Goal: Task Accomplishment & Management: Use online tool/utility

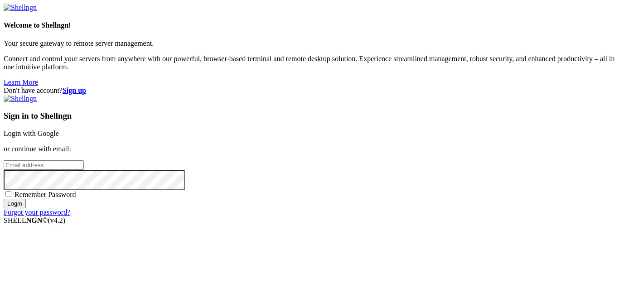
click at [84, 160] on input "email" at bounding box center [44, 165] width 80 height 10
click at [4, 199] on input "Login" at bounding box center [15, 204] width 22 height 10
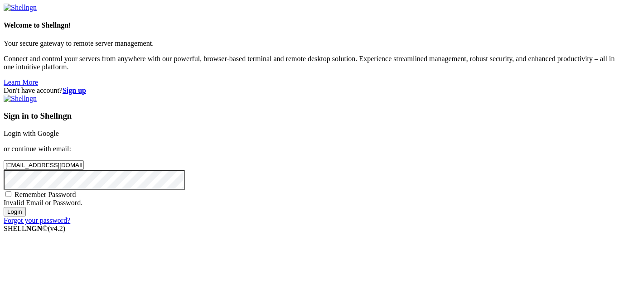
click at [4, 207] on input "Login" at bounding box center [15, 212] width 22 height 10
click at [84, 160] on input "[EMAIL_ADDRESS][DOMAIN_NAME]" at bounding box center [44, 165] width 80 height 10
type input "[EMAIL_ADDRESS][DOMAIN_NAME]"
click at [4, 207] on input "Login" at bounding box center [15, 212] width 22 height 10
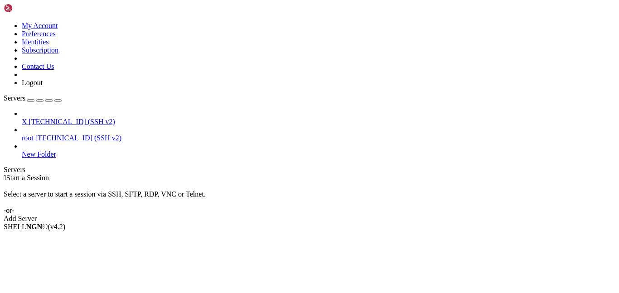
click at [24, 150] on link "New Folder" at bounding box center [319, 154] width 594 height 8
click at [27, 150] on link "New Folder" at bounding box center [319, 154] width 594 height 8
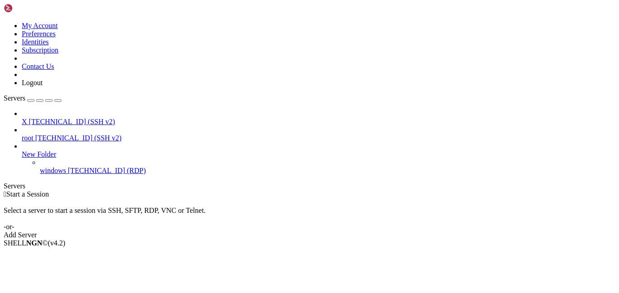
click at [40, 167] on span "windows" at bounding box center [53, 171] width 26 height 8
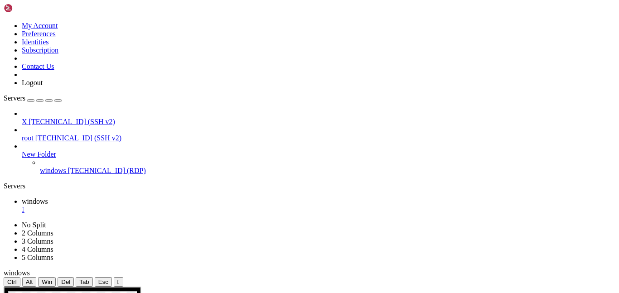
click at [161, 206] on div "" at bounding box center [319, 210] width 594 height 8
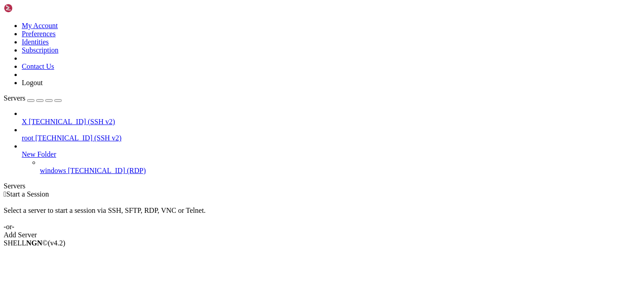
click at [66, 167] on span "windows" at bounding box center [53, 171] width 26 height 8
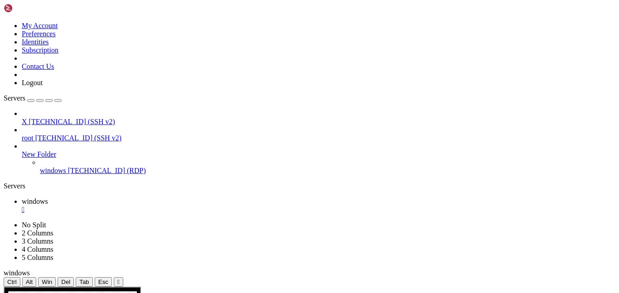
click at [120, 279] on div "" at bounding box center [118, 282] width 2 height 7
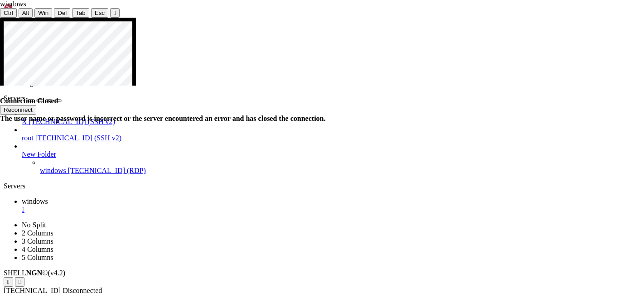
click at [36, 134] on link "root [TECHNICAL_ID] (SSH v2)" at bounding box center [319, 138] width 594 height 8
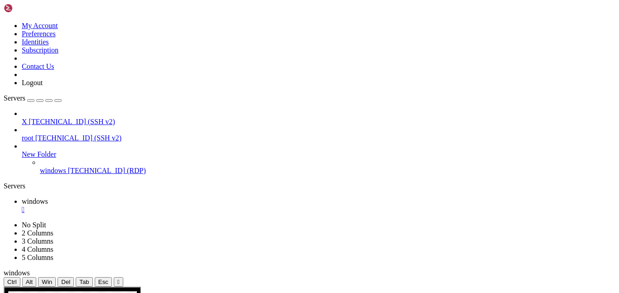
click at [36, 134] on link "root [TECHNICAL_ID] (SSH v2)" at bounding box center [319, 138] width 594 height 8
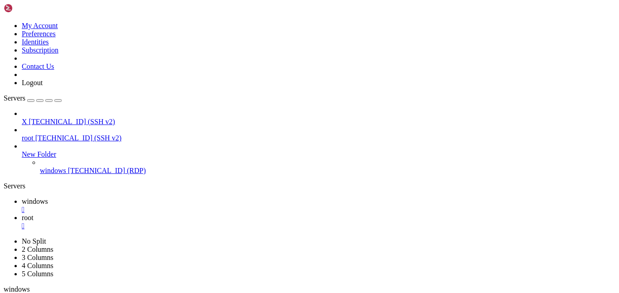
click at [161, 206] on div "" at bounding box center [319, 210] width 594 height 8
type input "/root"
click at [146, 206] on div "" at bounding box center [319, 210] width 594 height 8
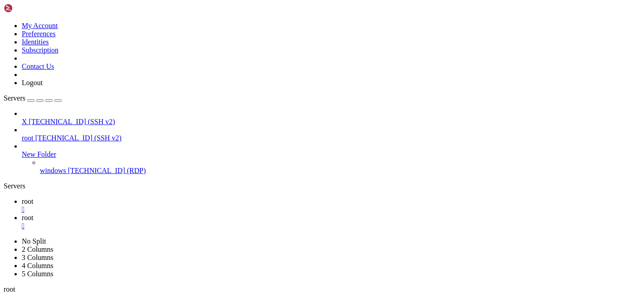
click at [146, 222] on div "" at bounding box center [319, 226] width 594 height 8
